Goal: Check status: Check status

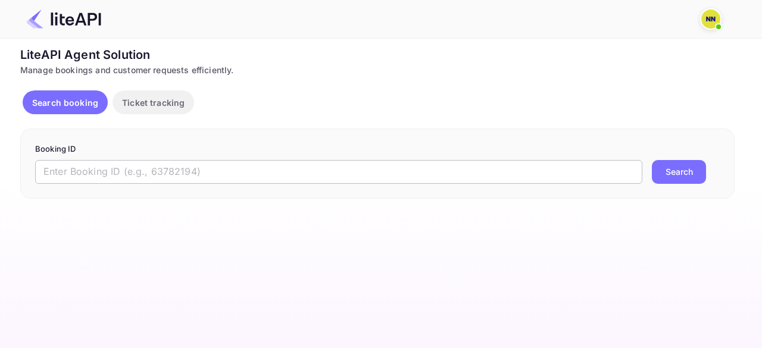
click at [183, 164] on input "text" at bounding box center [338, 172] width 607 height 24
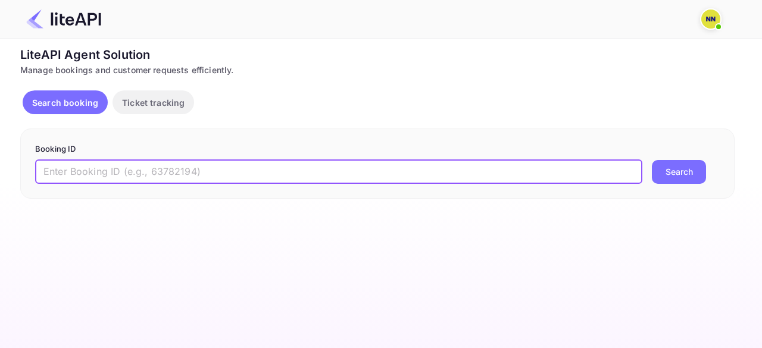
paste input "9070881"
type input "9070881"
click at [652, 160] on button "Search" at bounding box center [679, 172] width 54 height 24
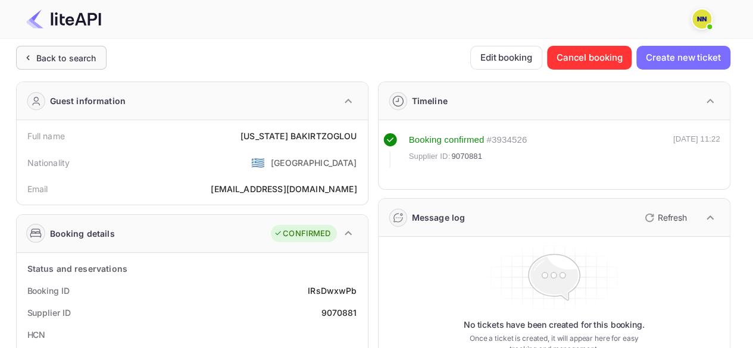
click at [85, 63] on div "Back to search" at bounding box center [66, 58] width 60 height 13
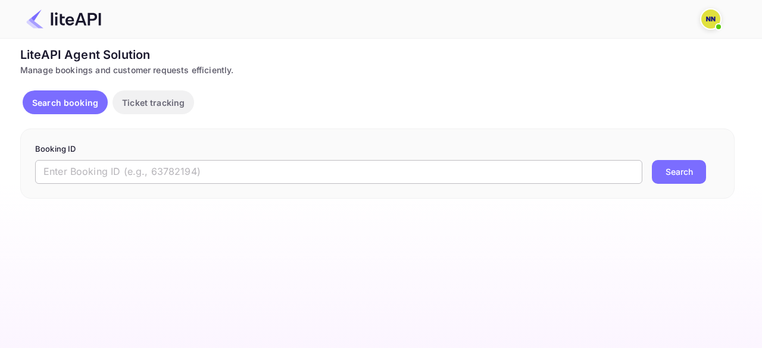
click at [91, 179] on input "text" at bounding box center [338, 172] width 607 height 24
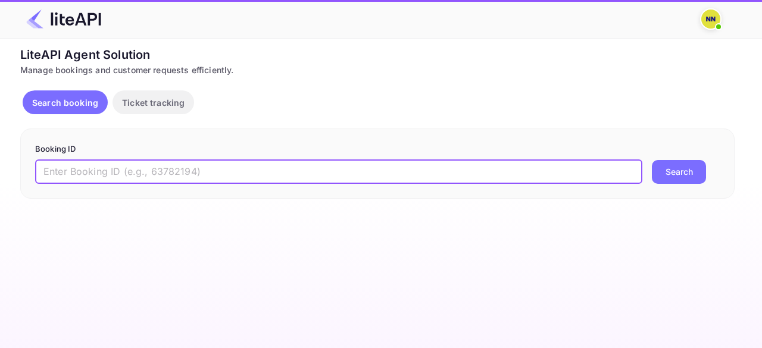
paste input "8976692"
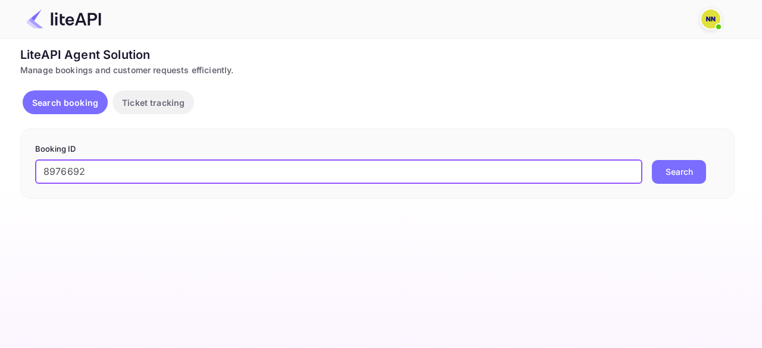
type input "8976692"
click at [652, 160] on button "Search" at bounding box center [679, 172] width 54 height 24
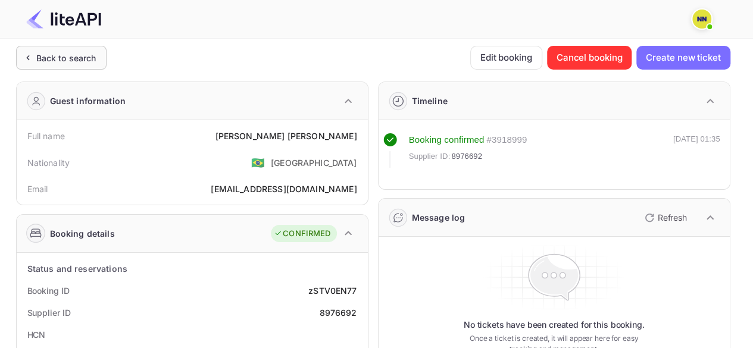
click at [86, 61] on div "Back to search" at bounding box center [66, 58] width 60 height 13
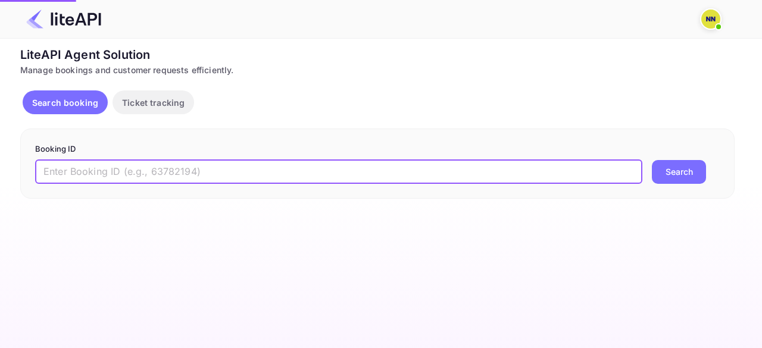
click at [165, 173] on input "text" at bounding box center [338, 172] width 607 height 24
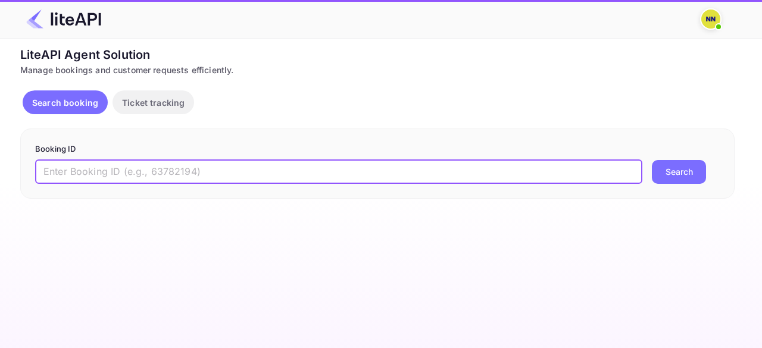
paste input "8062324"
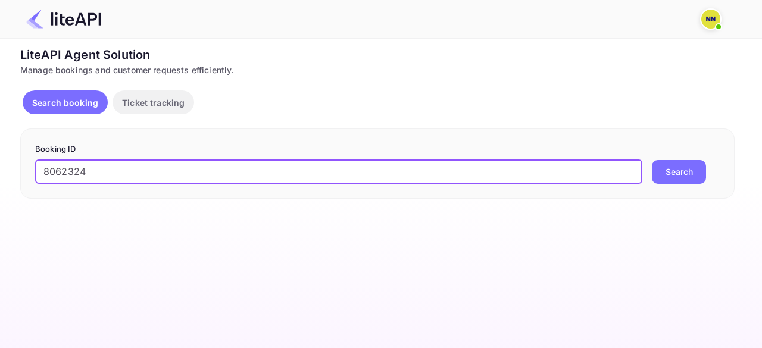
type input "8062324"
click at [652, 160] on button "Search" at bounding box center [679, 172] width 54 height 24
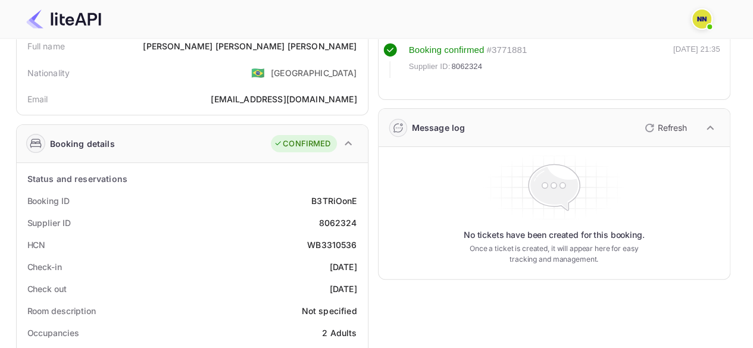
scroll to position [179, 0]
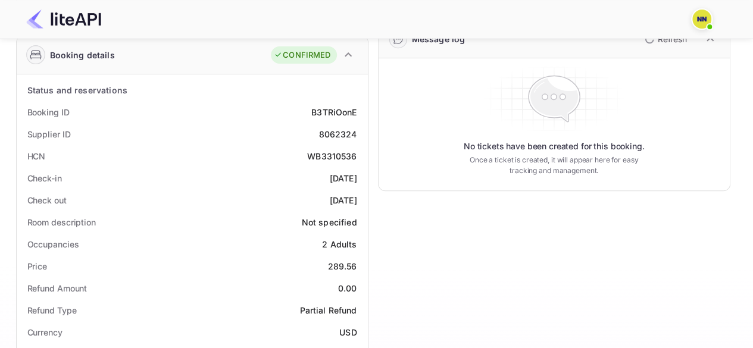
click at [323, 159] on div "WB3310536" at bounding box center [331, 156] width 49 height 13
copy div "WB3310536"
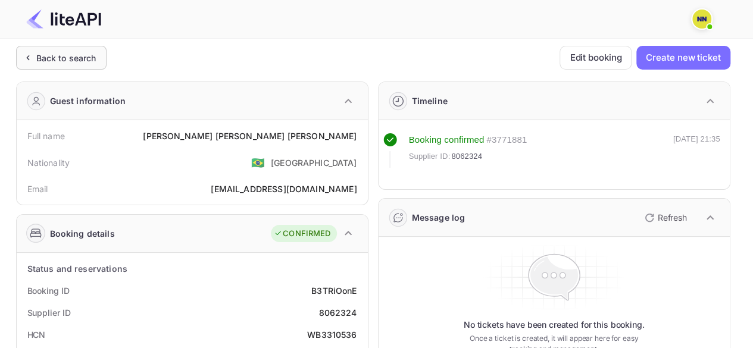
click at [49, 66] on div "Back to search" at bounding box center [61, 58] width 91 height 24
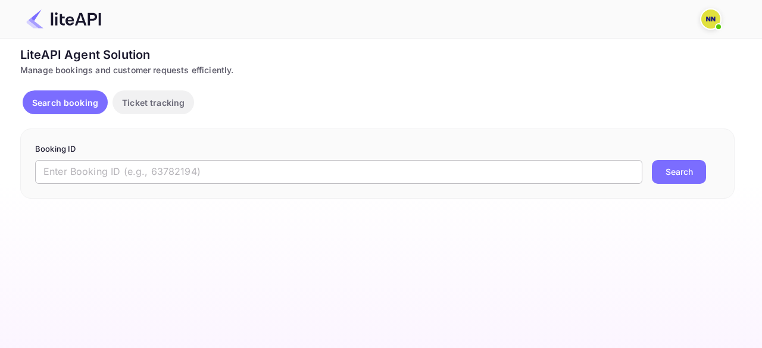
click at [105, 171] on input "text" at bounding box center [338, 172] width 607 height 24
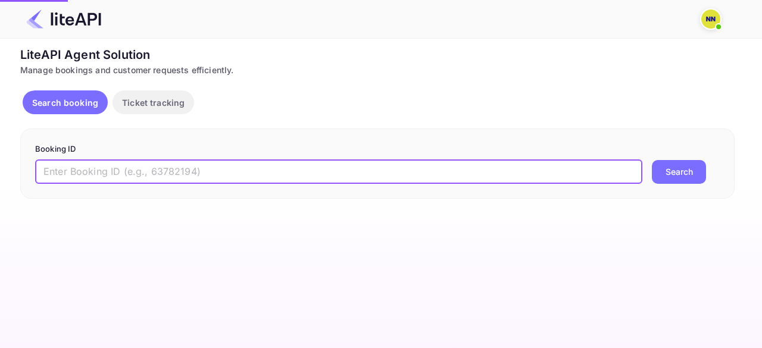
paste input "9092716"
type input "9092716"
click at [652, 160] on button "Search" at bounding box center [679, 172] width 54 height 24
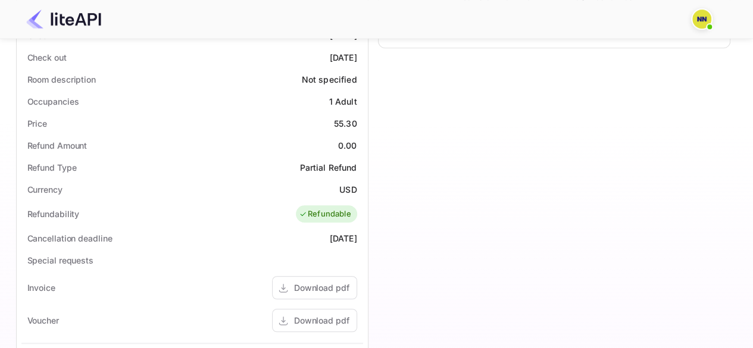
scroll to position [83, 0]
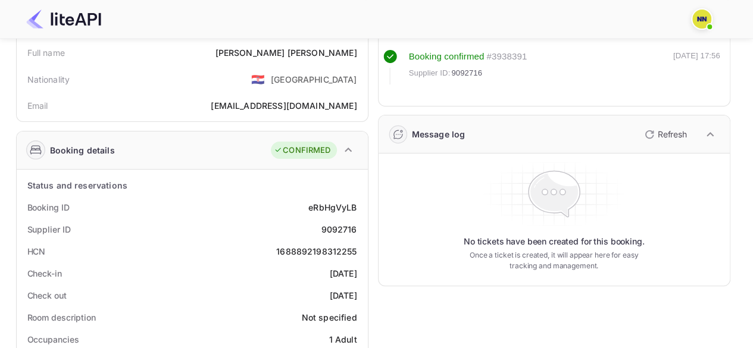
click at [330, 250] on div "1688892198312255" at bounding box center [316, 251] width 80 height 13
copy div "1688892198312255"
